Goal: Check status: Check status

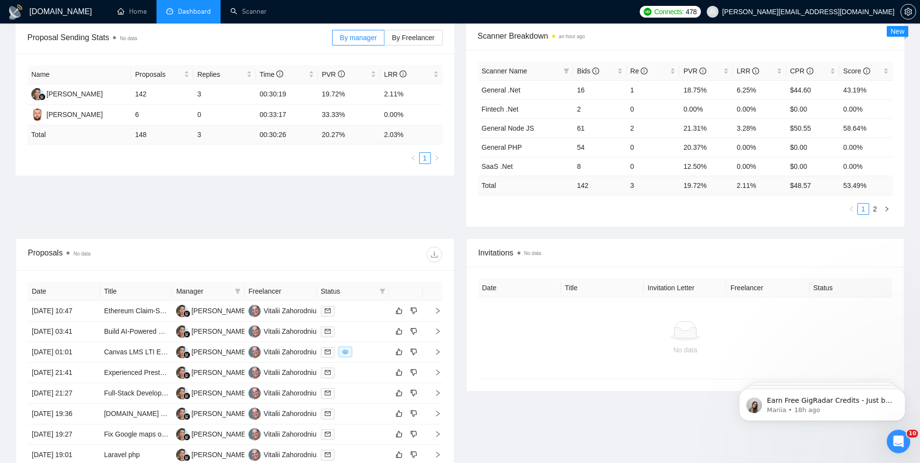
scroll to position [152, 0]
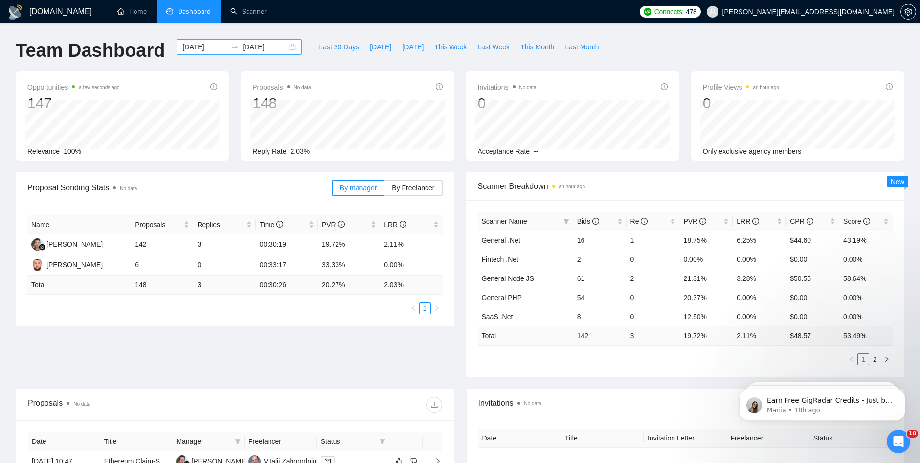
click at [232, 50] on div at bounding box center [235, 47] width 16 height 8
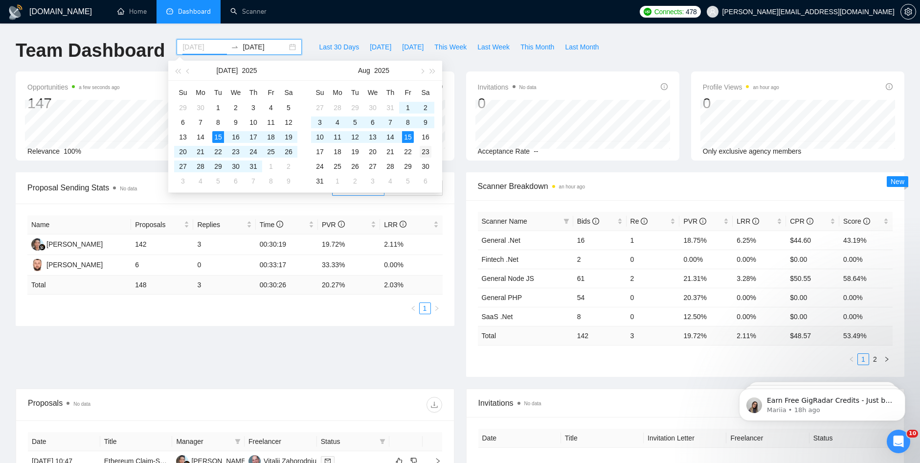
type input "2025-08-23"
click at [423, 145] on td "23" at bounding box center [426, 151] width 18 height 15
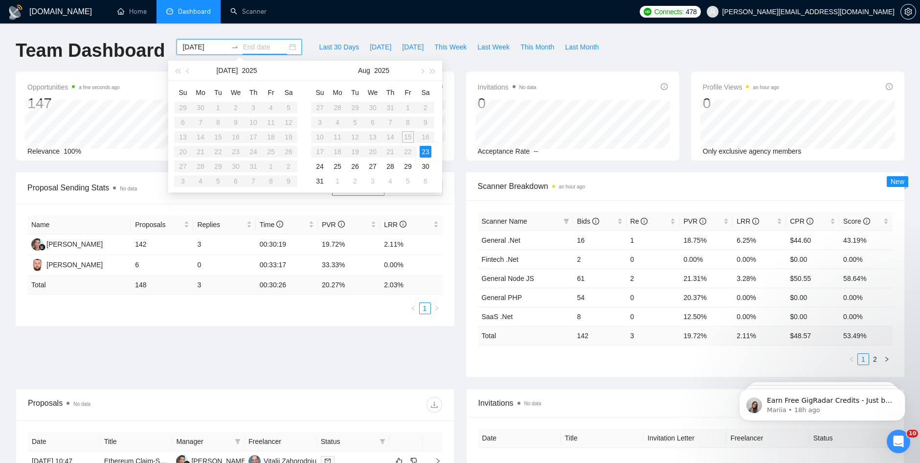
type input "[DATE]"
click at [185, 42] on input "2025-08-23" at bounding box center [204, 47] width 45 height 11
type input "[DATE]"
click at [222, 108] on div "1" at bounding box center [218, 108] width 12 height 12
type input "2025-07-12"
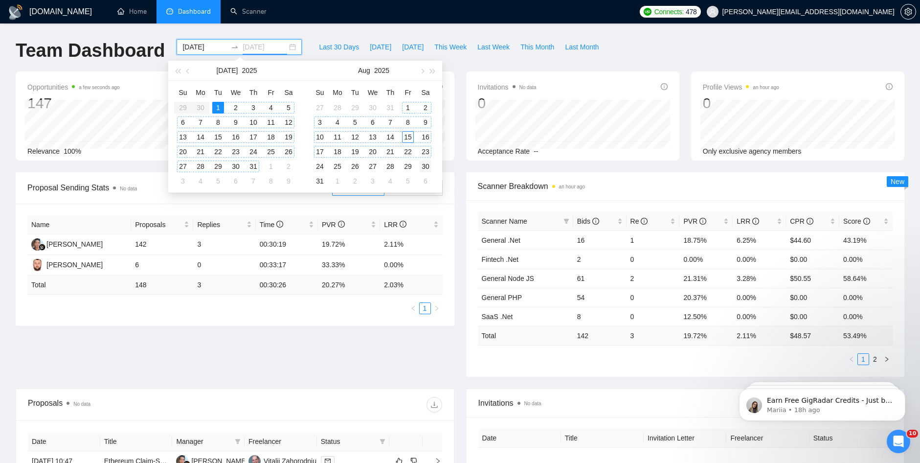
type input "[DATE]"
click at [428, 167] on div "30" at bounding box center [426, 166] width 12 height 12
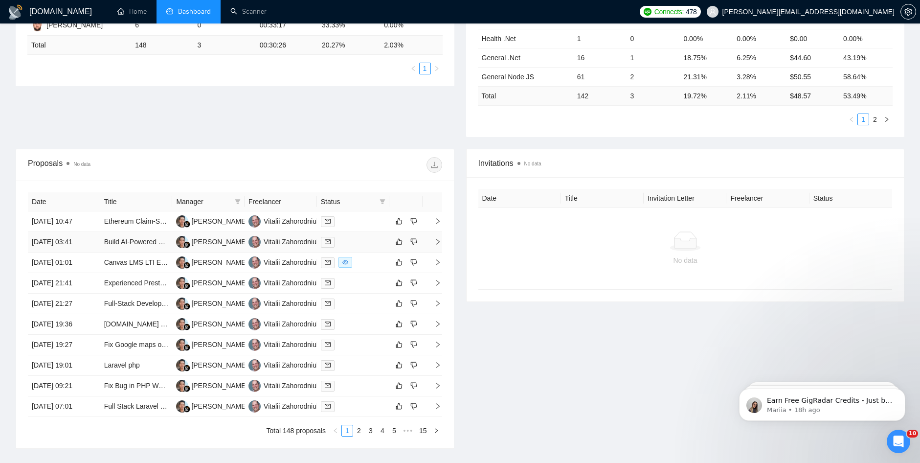
scroll to position [245, 0]
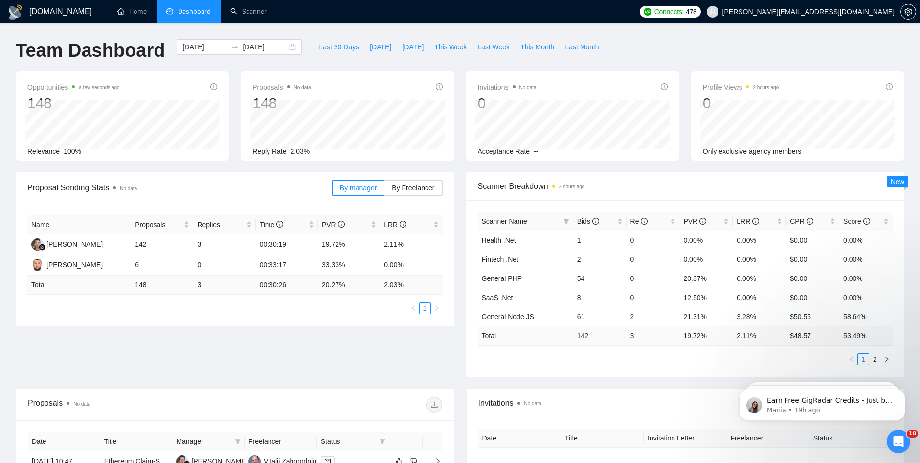
click at [230, 96] on div "Opportunities a few seconds ago 148 2025-08-17 Relevant 0 Relevance 100%" at bounding box center [122, 115] width 225 height 89
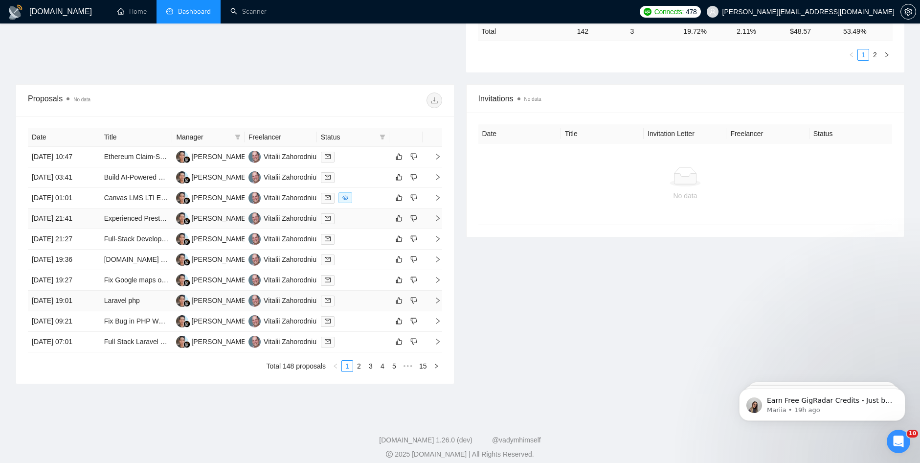
scroll to position [313, 0]
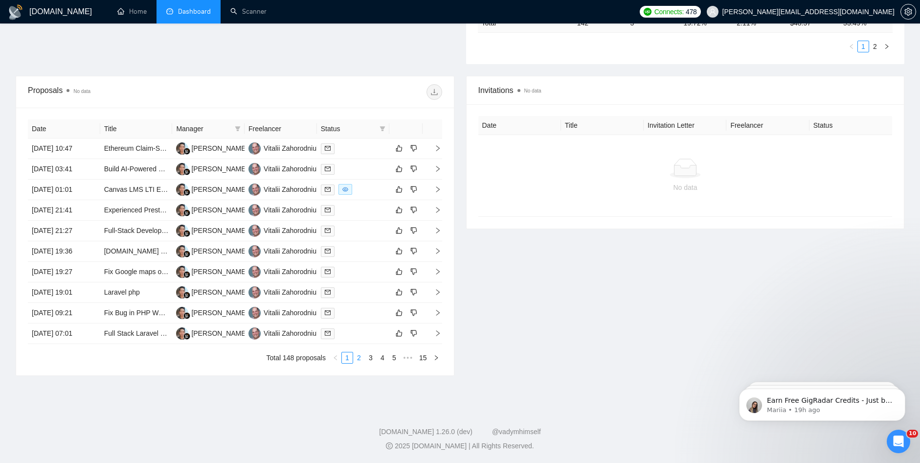
click at [362, 354] on link "2" at bounding box center [359, 357] width 11 height 11
click at [373, 361] on link "3" at bounding box center [370, 357] width 11 height 11
click at [382, 362] on link "4" at bounding box center [382, 357] width 11 height 11
click at [353, 361] on li "2" at bounding box center [359, 358] width 12 height 12
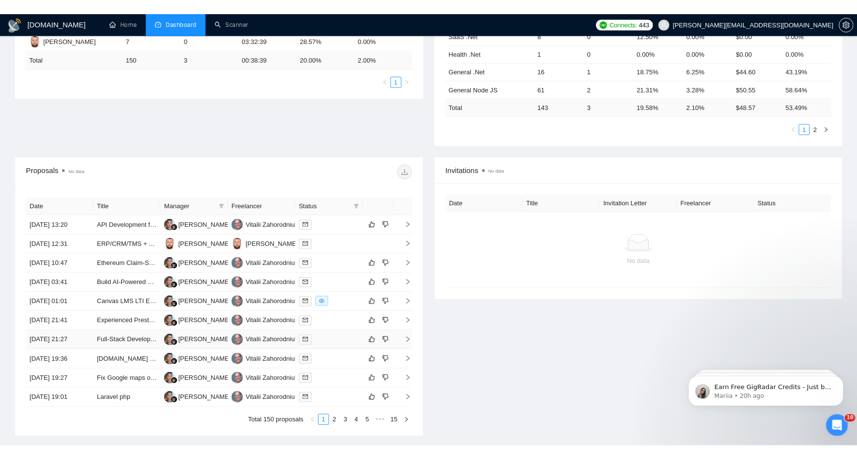
scroll to position [215, 0]
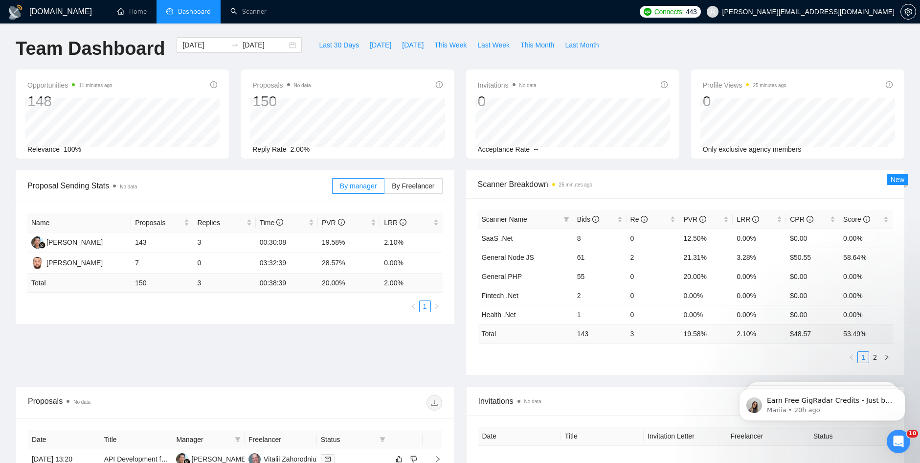
scroll to position [313, 0]
